Goal: Find specific page/section: Find specific page/section

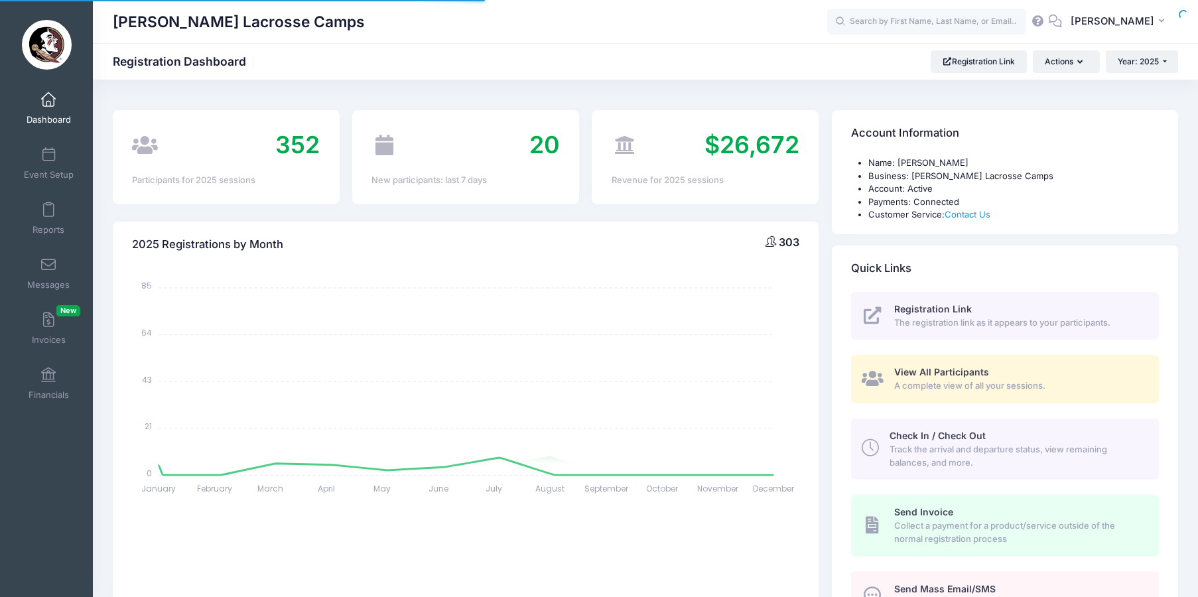
select select
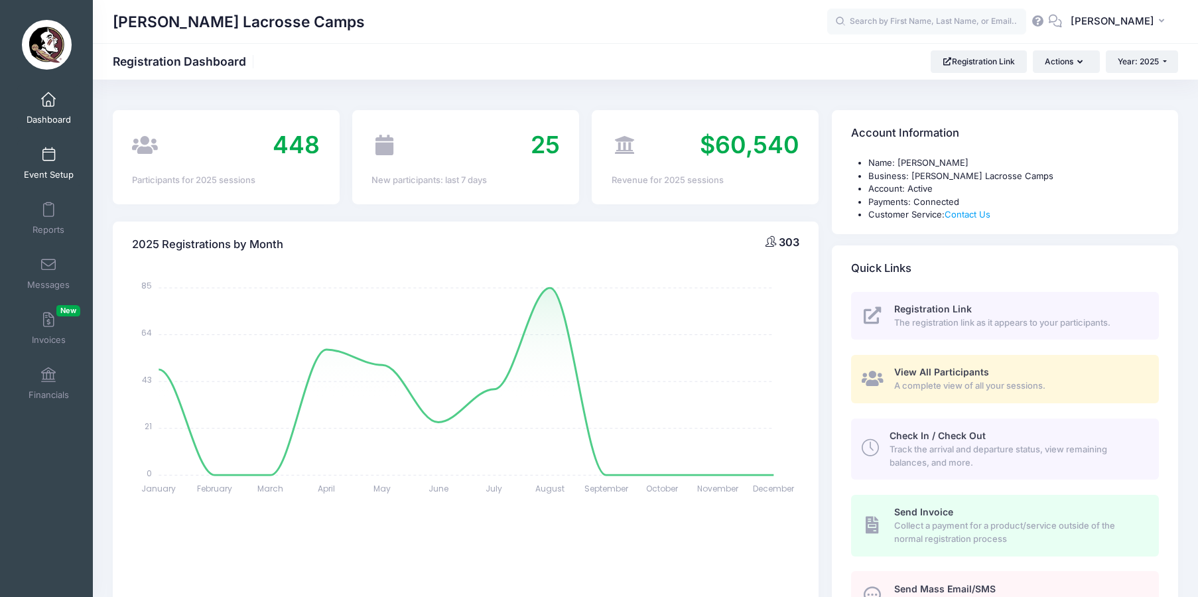
click at [43, 174] on span "Event Setup" at bounding box center [49, 174] width 50 height 11
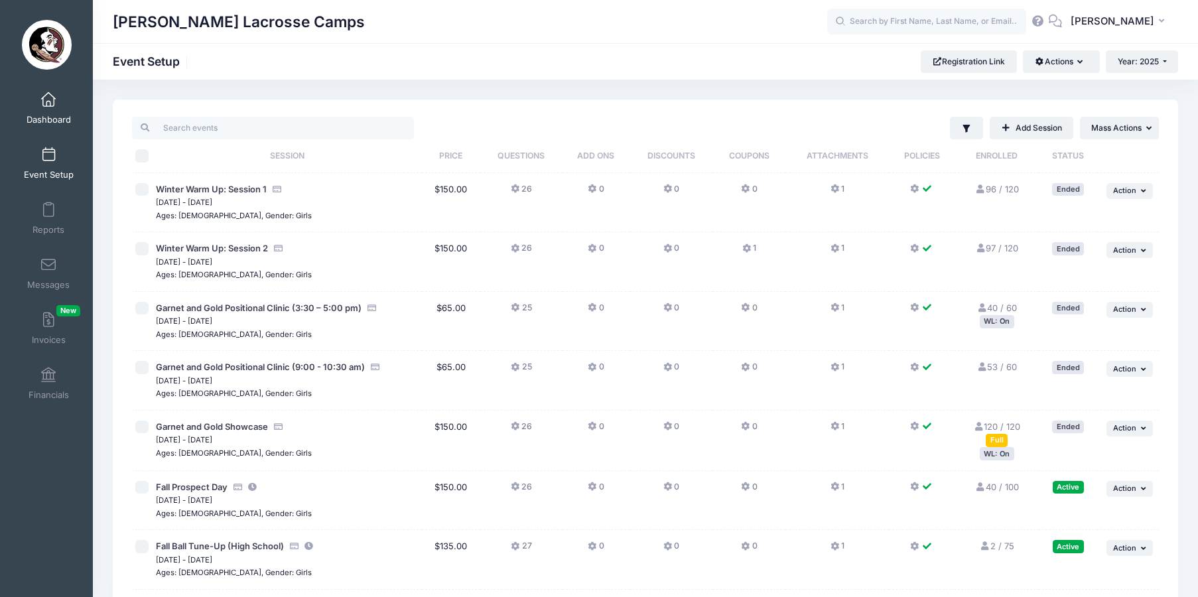
click at [50, 115] on span "Dashboard" at bounding box center [49, 119] width 44 height 11
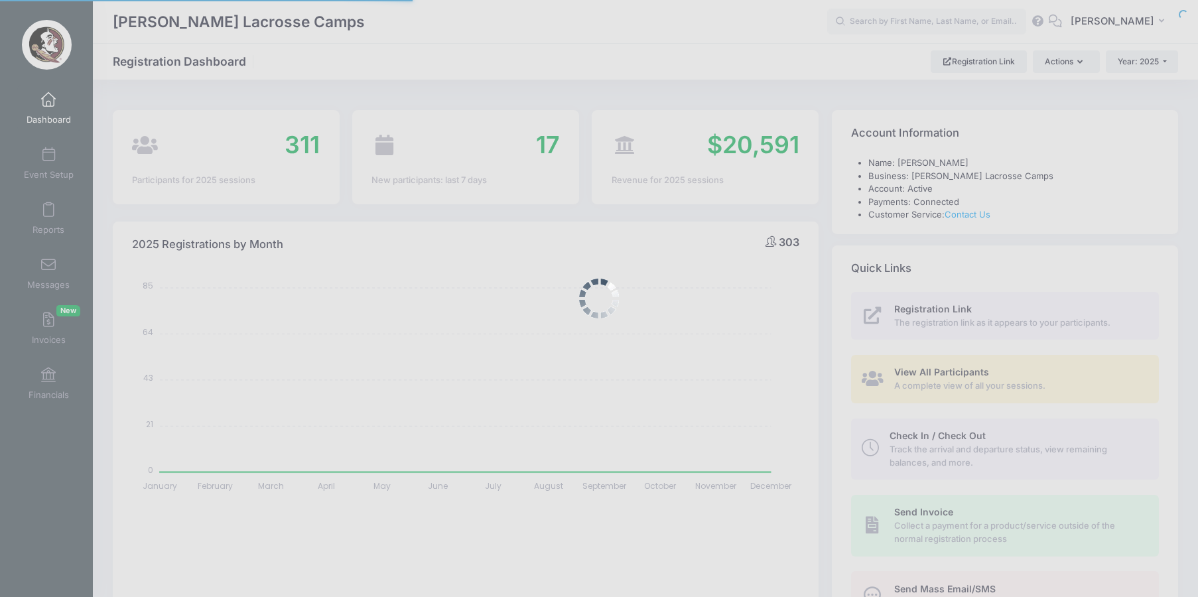
select select
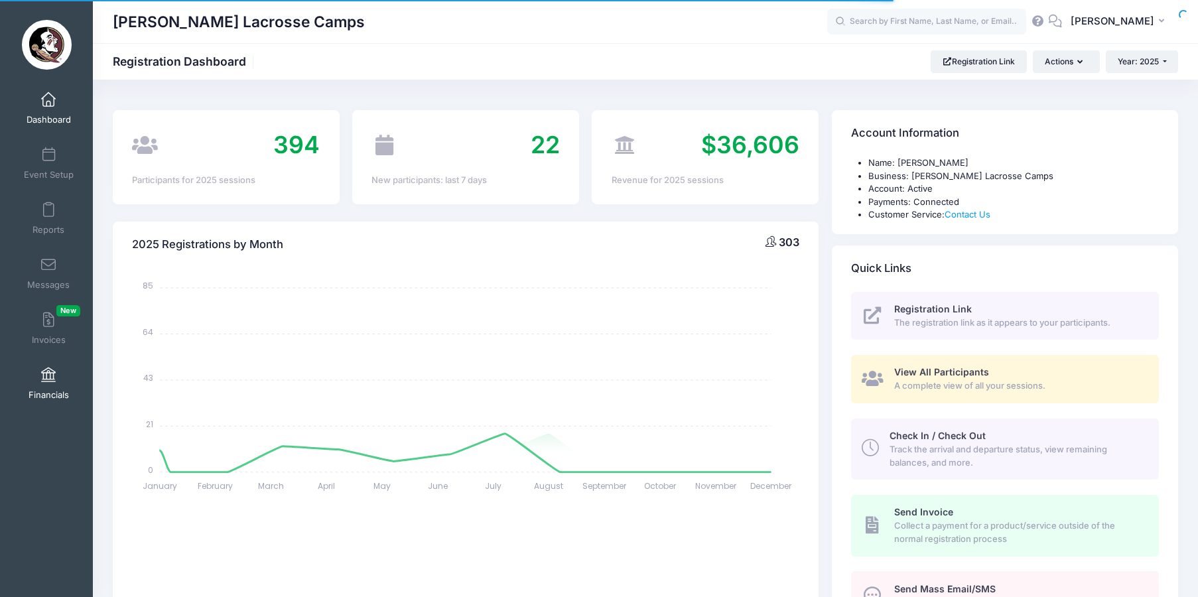
click at [23, 363] on link "Financials" at bounding box center [48, 383] width 63 height 46
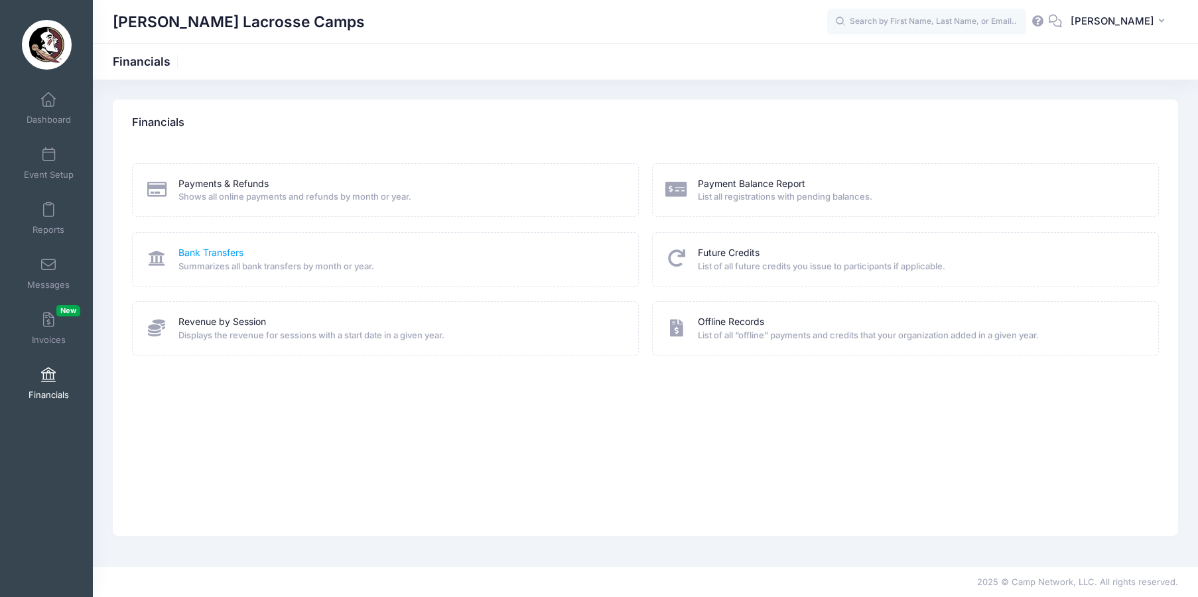
click at [235, 254] on link "Bank Transfers" at bounding box center [210, 253] width 65 height 14
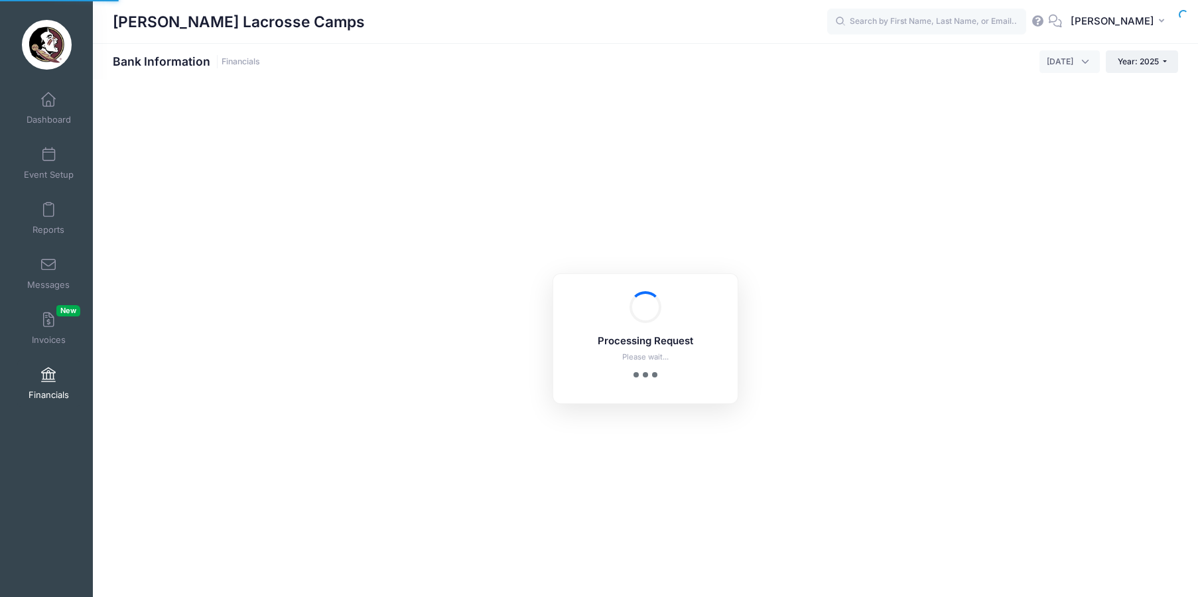
select select "10"
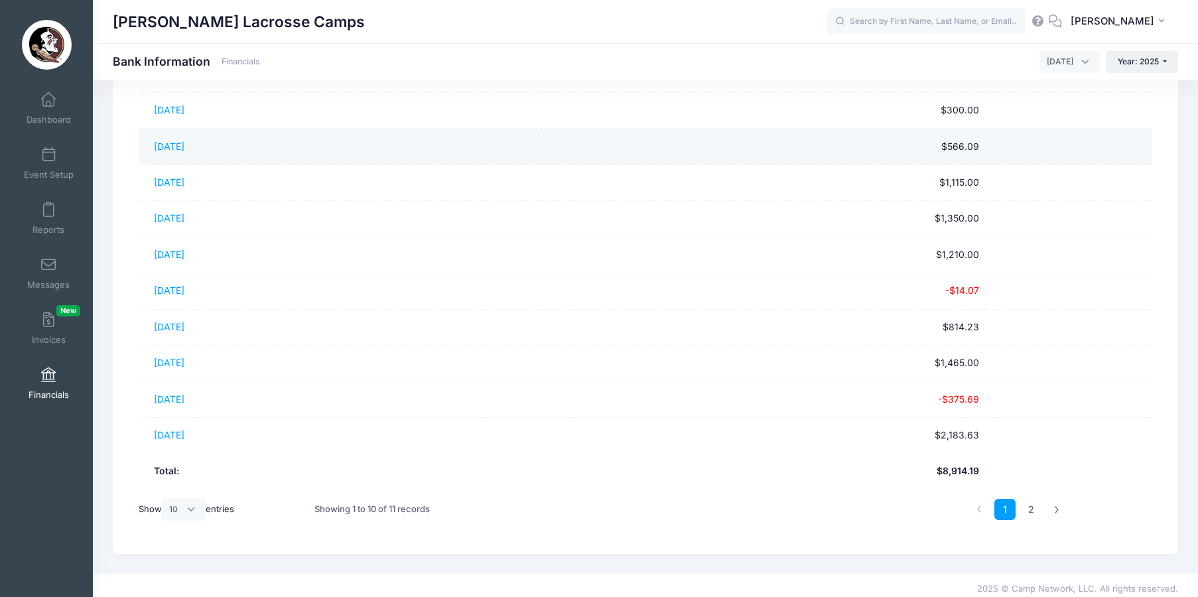
scroll to position [145, 0]
